Goal: Task Accomplishment & Management: Manage account settings

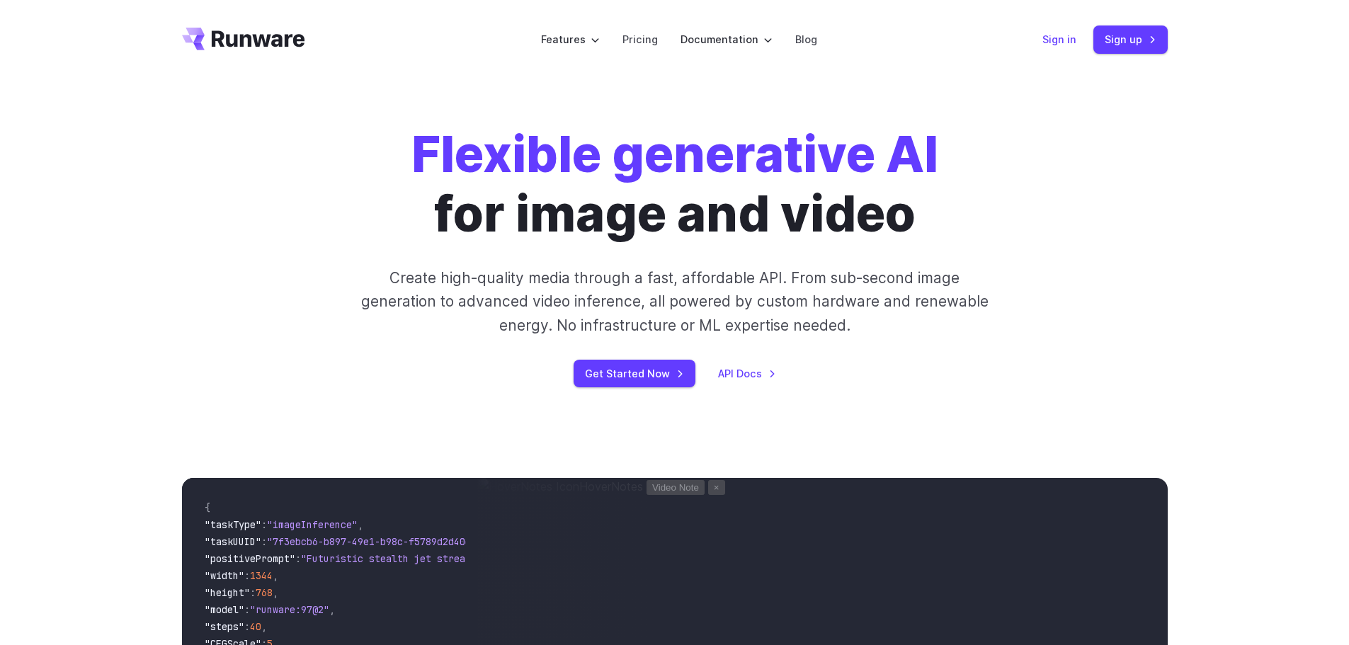
click at [1066, 41] on link "Sign in" at bounding box center [1059, 39] width 34 height 16
